Goal: Task Accomplishment & Management: Use online tool/utility

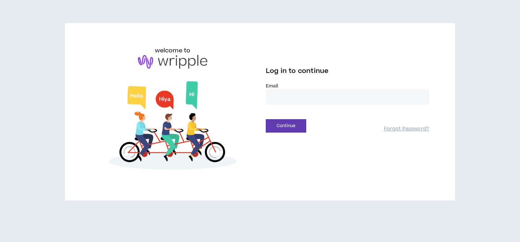
click at [306, 98] on input "email" at bounding box center [347, 97] width 163 height 16
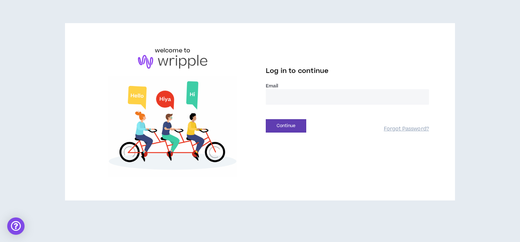
type input "**********"
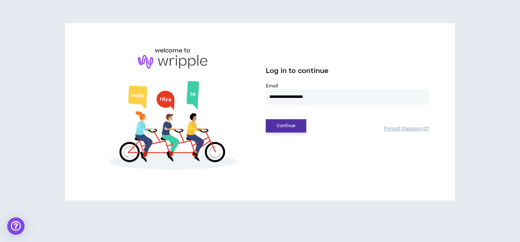
click at [289, 123] on button "Continue" at bounding box center [286, 125] width 40 height 13
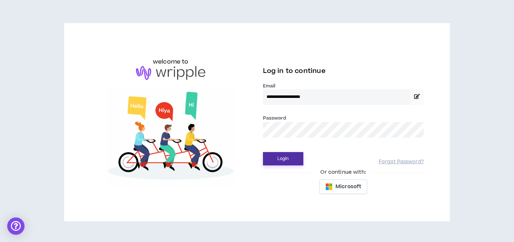
click at [284, 157] on button "Login" at bounding box center [283, 158] width 40 height 13
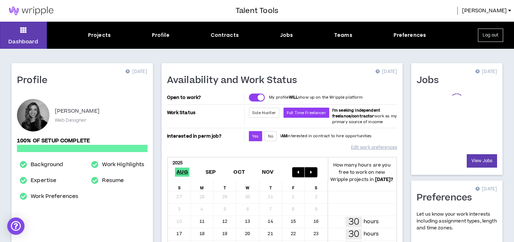
scroll to position [242, 0]
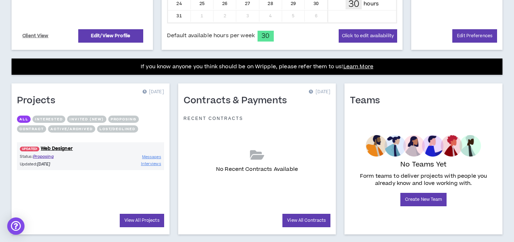
click at [76, 155] on p "Status: Proposing" at bounding box center [55, 156] width 71 height 6
click at [64, 147] on link "UPDATED! Web Designer" at bounding box center [90, 148] width 147 height 7
